Goal: Register for event/course

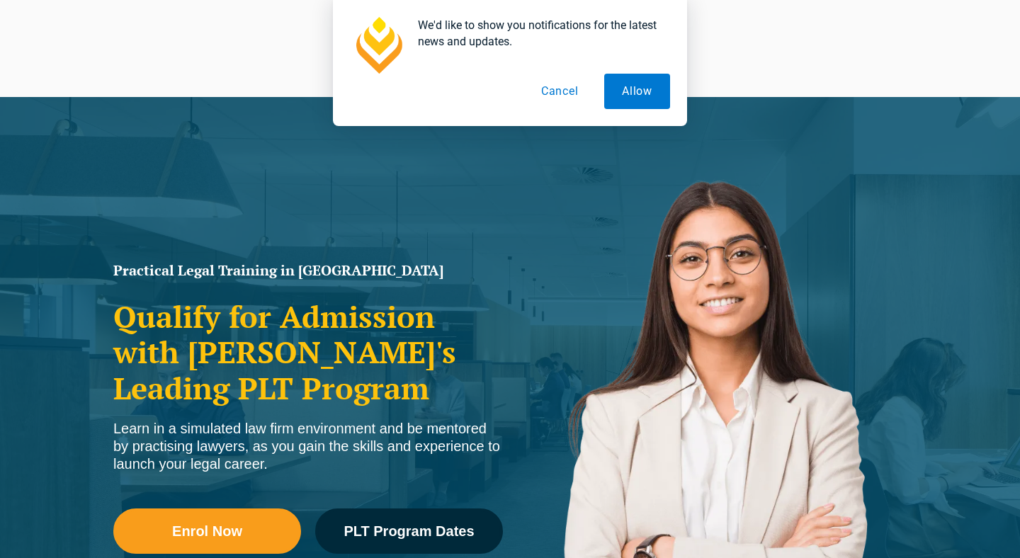
click at [572, 79] on button "Cancel" at bounding box center [560, 91] width 73 height 35
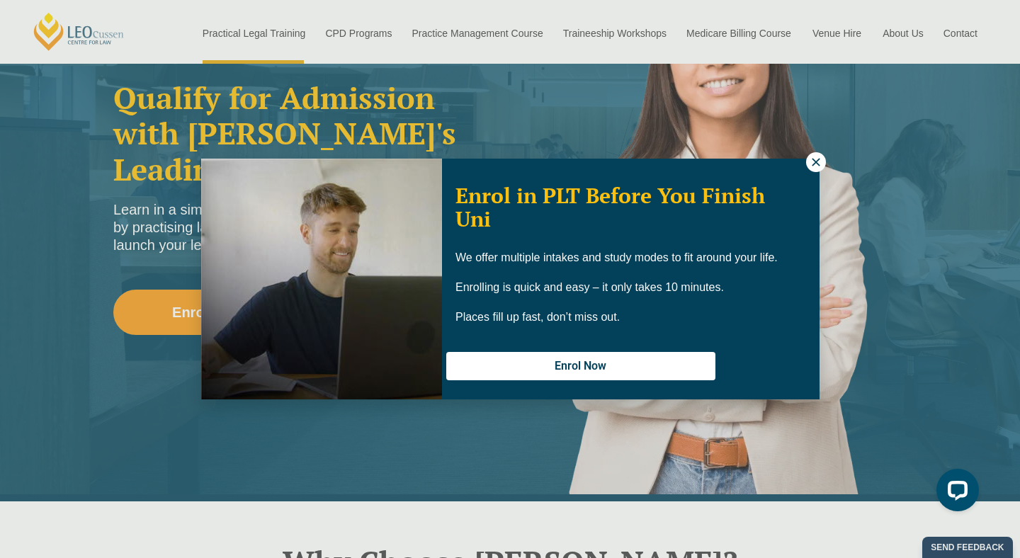
click at [820, 166] on icon at bounding box center [816, 162] width 13 height 13
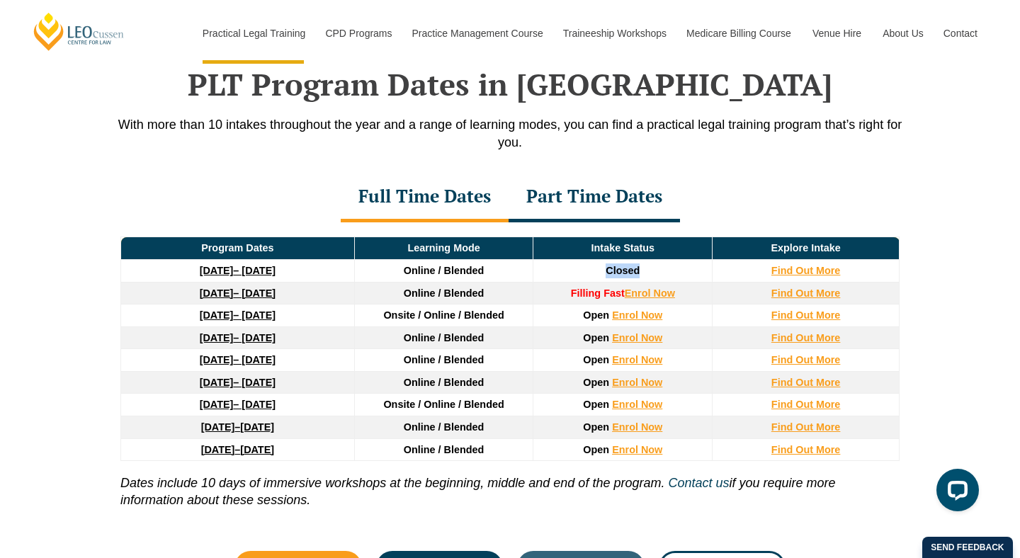
drag, startPoint x: 602, startPoint y: 273, endPoint x: 653, endPoint y: 273, distance: 51.0
click at [653, 273] on td "Closed" at bounding box center [623, 271] width 179 height 23
click at [577, 289] on td "Filling Fast Enrol Now" at bounding box center [623, 293] width 179 height 23
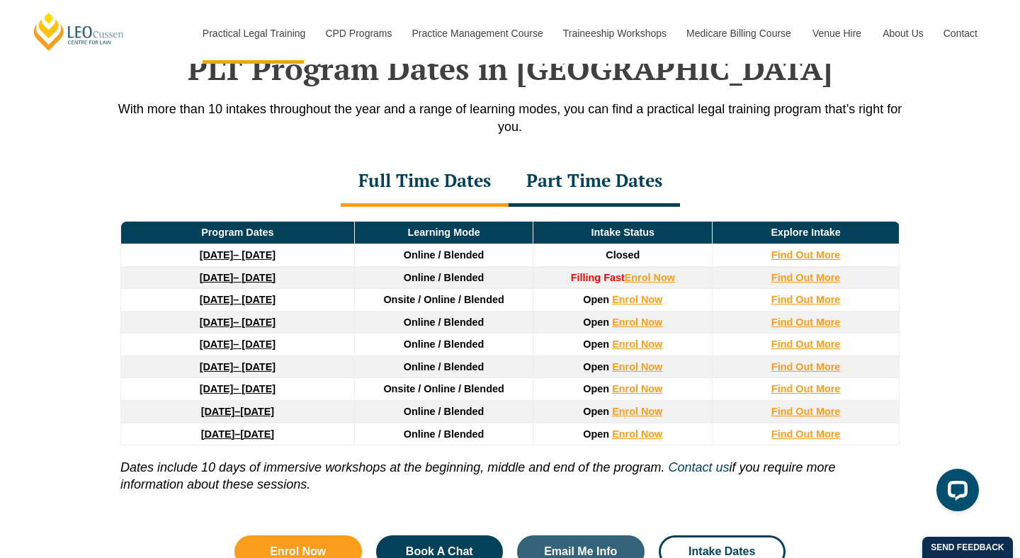
scroll to position [1843, 0]
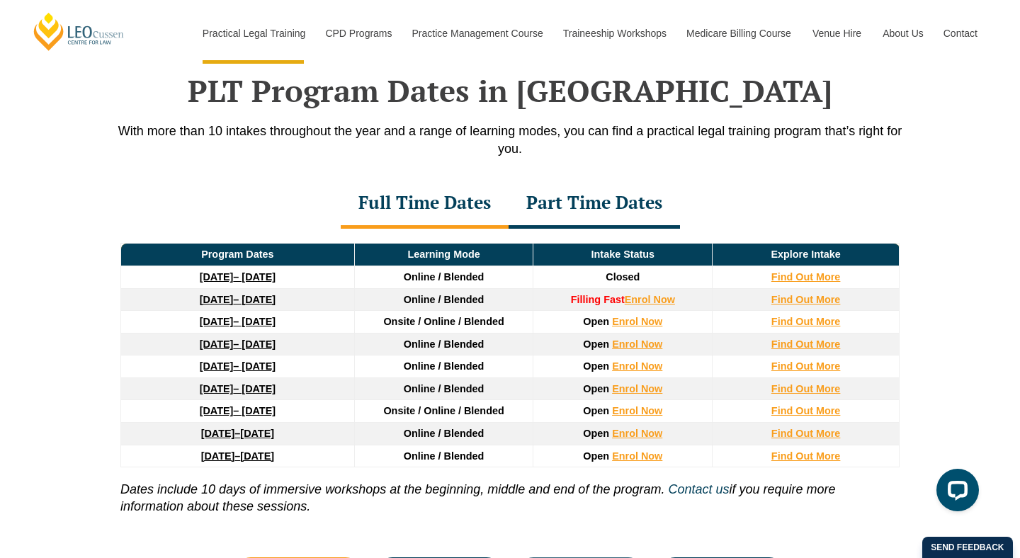
click at [611, 278] on span "Closed" at bounding box center [623, 276] width 34 height 11
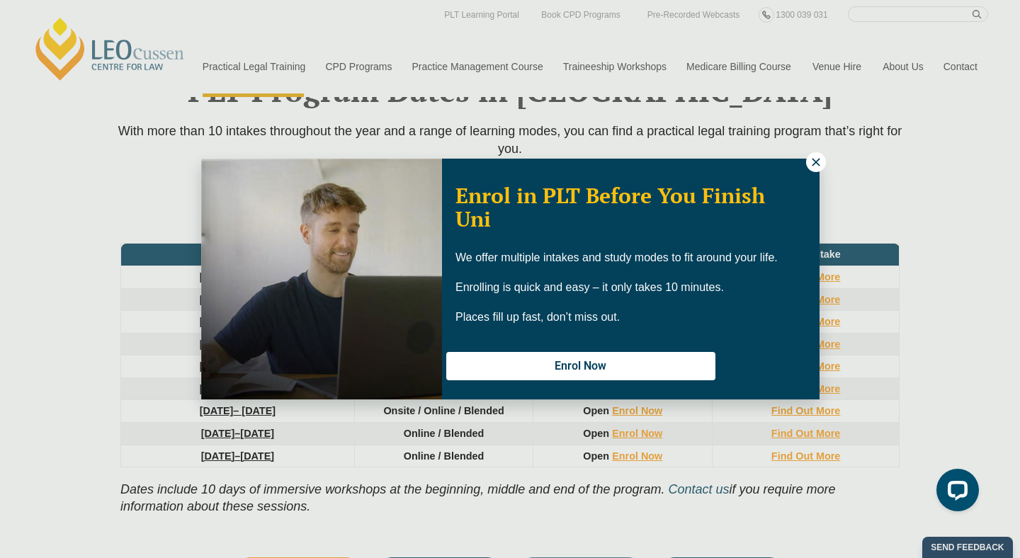
click at [820, 171] on div "Enrol in PLT Before You Finish Uni We offer multiple intakes and study modes to…" at bounding box center [510, 279] width 1020 height 558
